Goal: Transaction & Acquisition: Download file/media

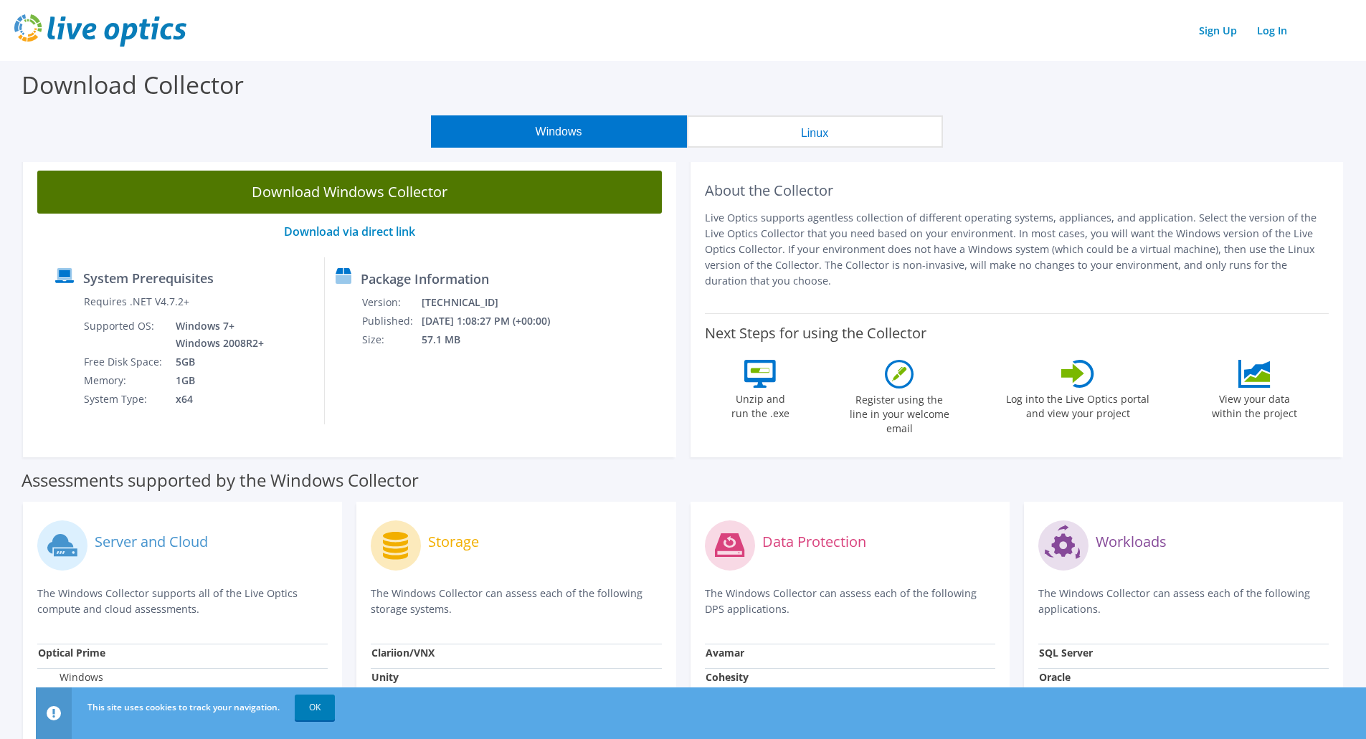
click at [398, 191] on link "Download Windows Collector" at bounding box center [349, 192] width 624 height 43
